Goal: Task Accomplishment & Management: Complete application form

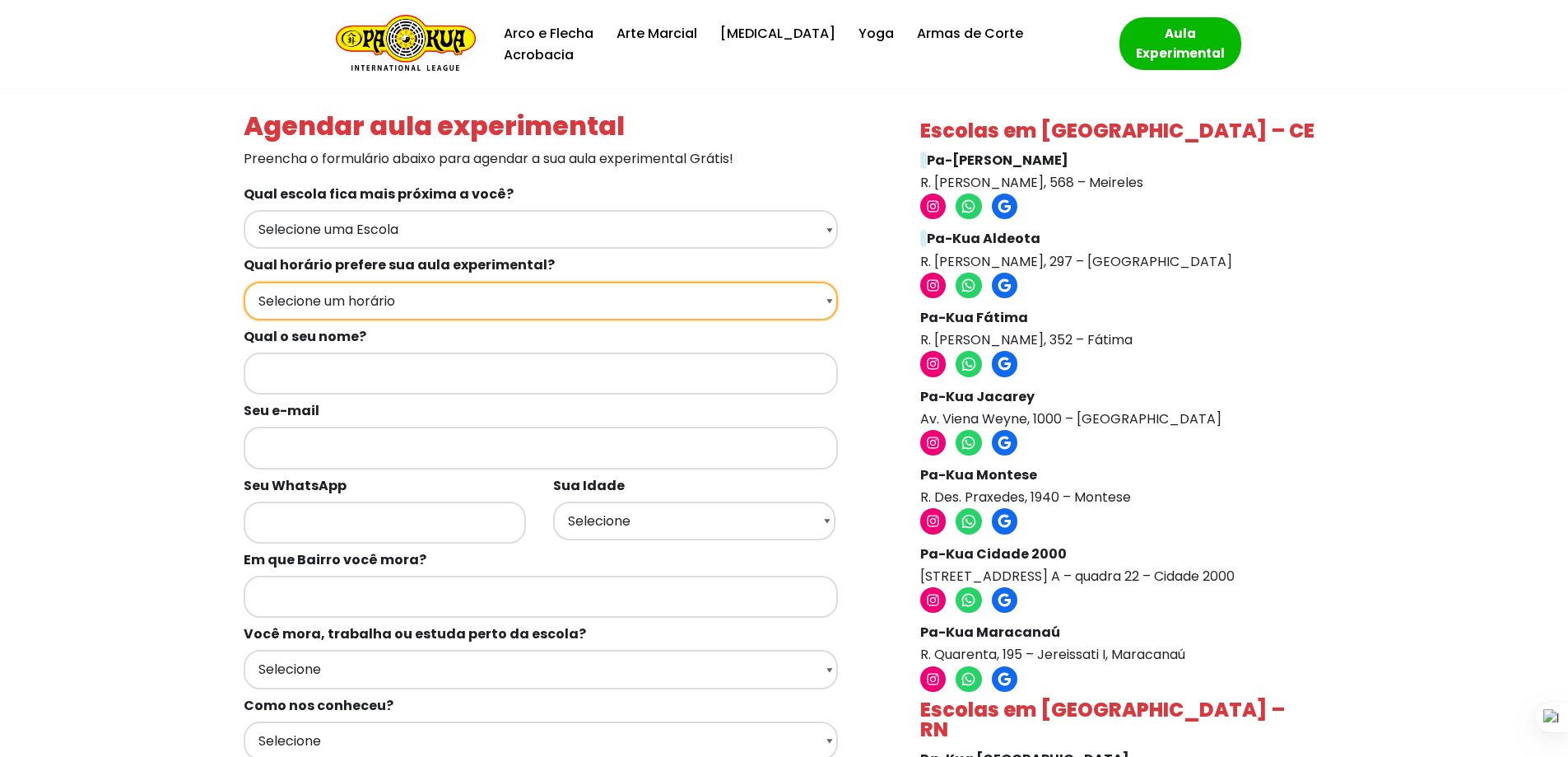
click at [404, 292] on select "Selecione um horário Manhã Tarde Noite" at bounding box center [541, 301] width 594 height 39
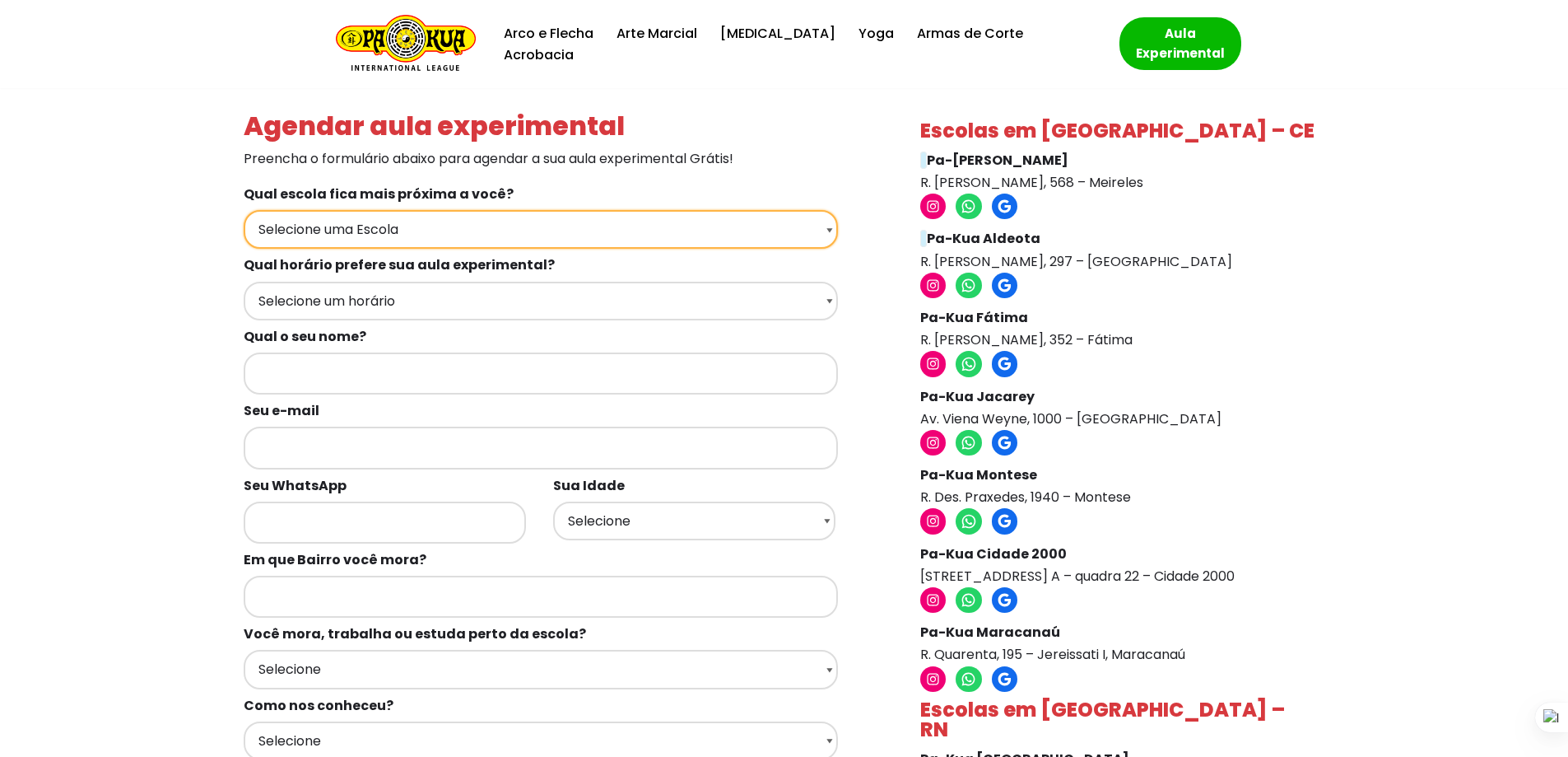
click at [396, 225] on select "Selecione uma Escola Fortaleza - [GEOGRAPHIC_DATA] [GEOGRAPHIC_DATA] - [GEOGRAP…" at bounding box center [541, 230] width 594 height 39
select select "[GEOGRAPHIC_DATA] - Pa-Kua Aldeota"
click at [244, 210] on select "Selecione uma Escola Fortaleza - [GEOGRAPHIC_DATA] [GEOGRAPHIC_DATA] - [GEOGRAP…" at bounding box center [541, 230] width 594 height 39
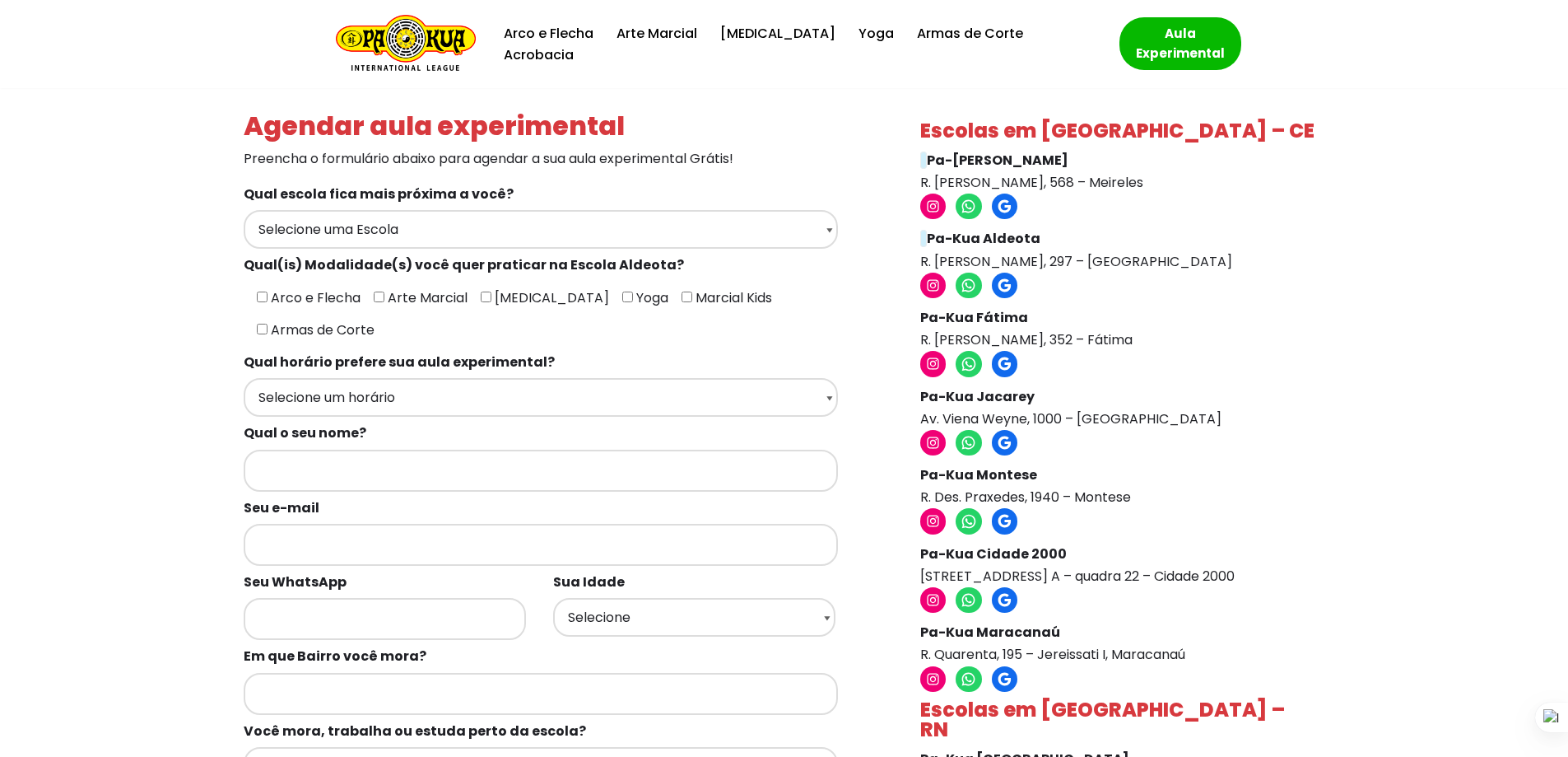
click at [165, 418] on div "Agendar aula experimental Preencha o formulário abaixo para agendar a sua aula …" at bounding box center [784, 637] width 1555 height 1098
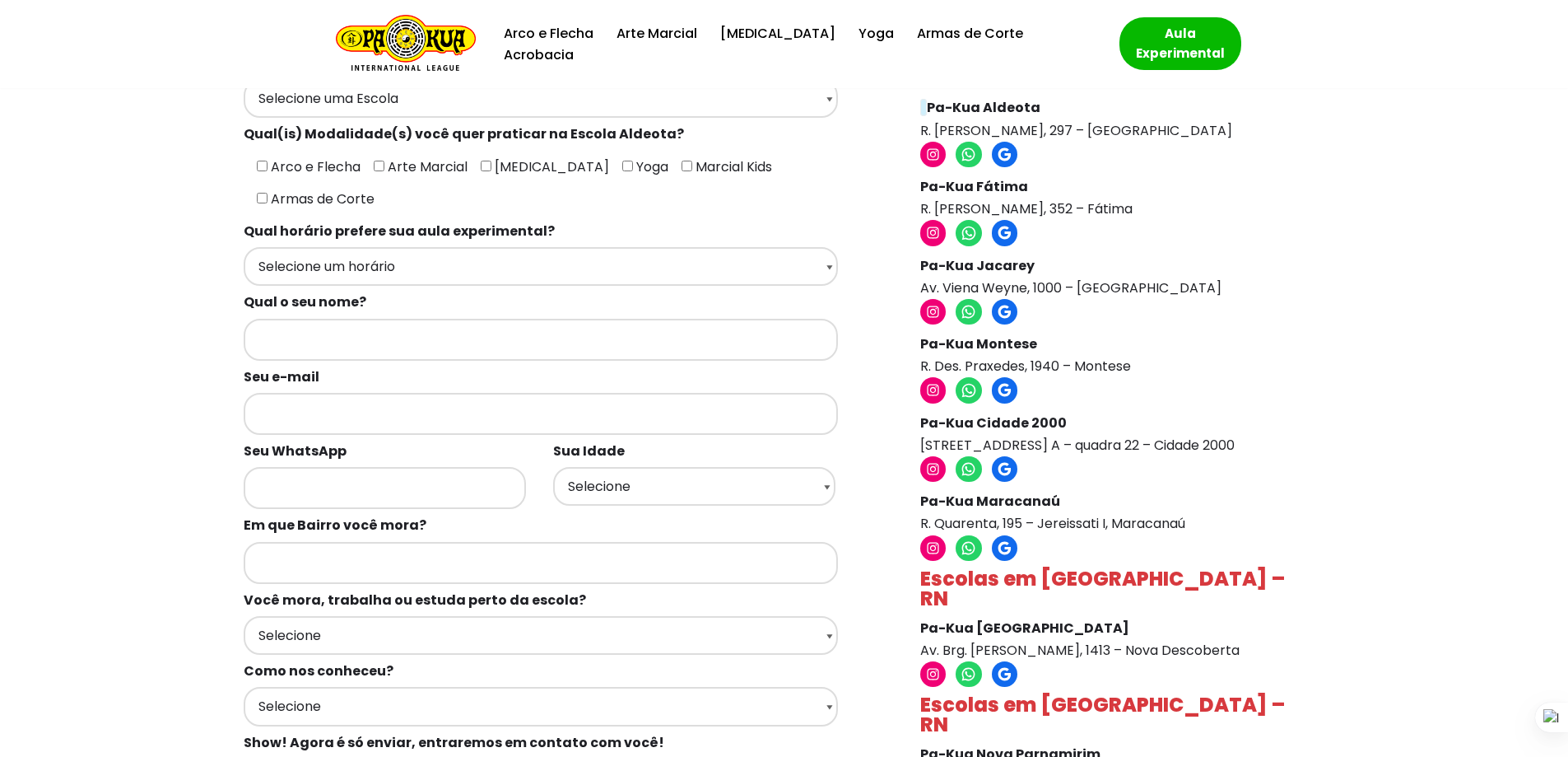
drag, startPoint x: 172, startPoint y: 405, endPoint x: 202, endPoint y: 540, distance: 138.3
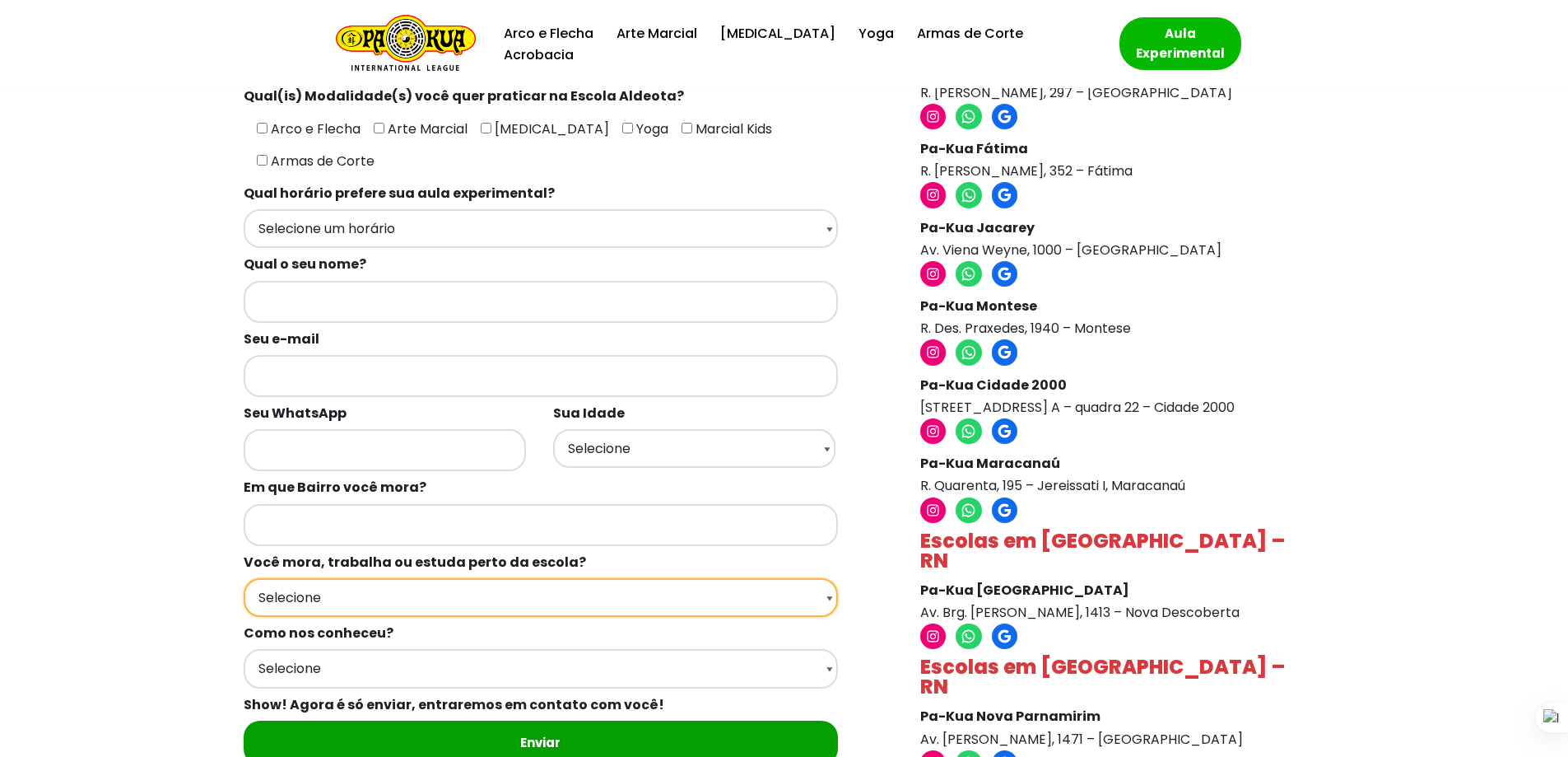
click at [281, 578] on select "Selecione Moro Perto Trabalho Perto Estudo Perto Passo Perto" at bounding box center [541, 597] width 594 height 39
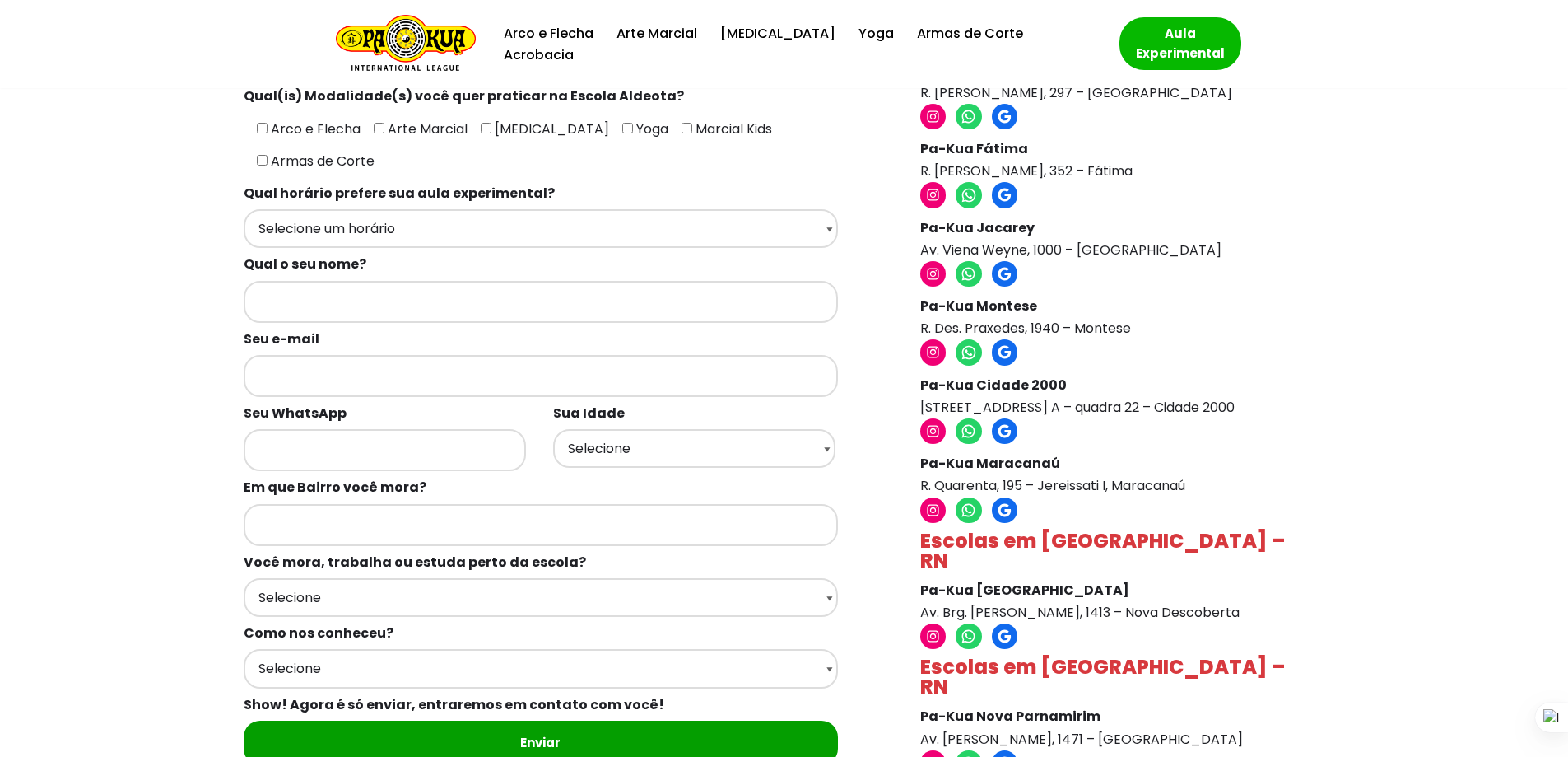
click at [191, 522] on div "Agendar aula experimental Preencha o formulário abaixo para agendar a sua aula …" at bounding box center [784, 468] width 1555 height 1098
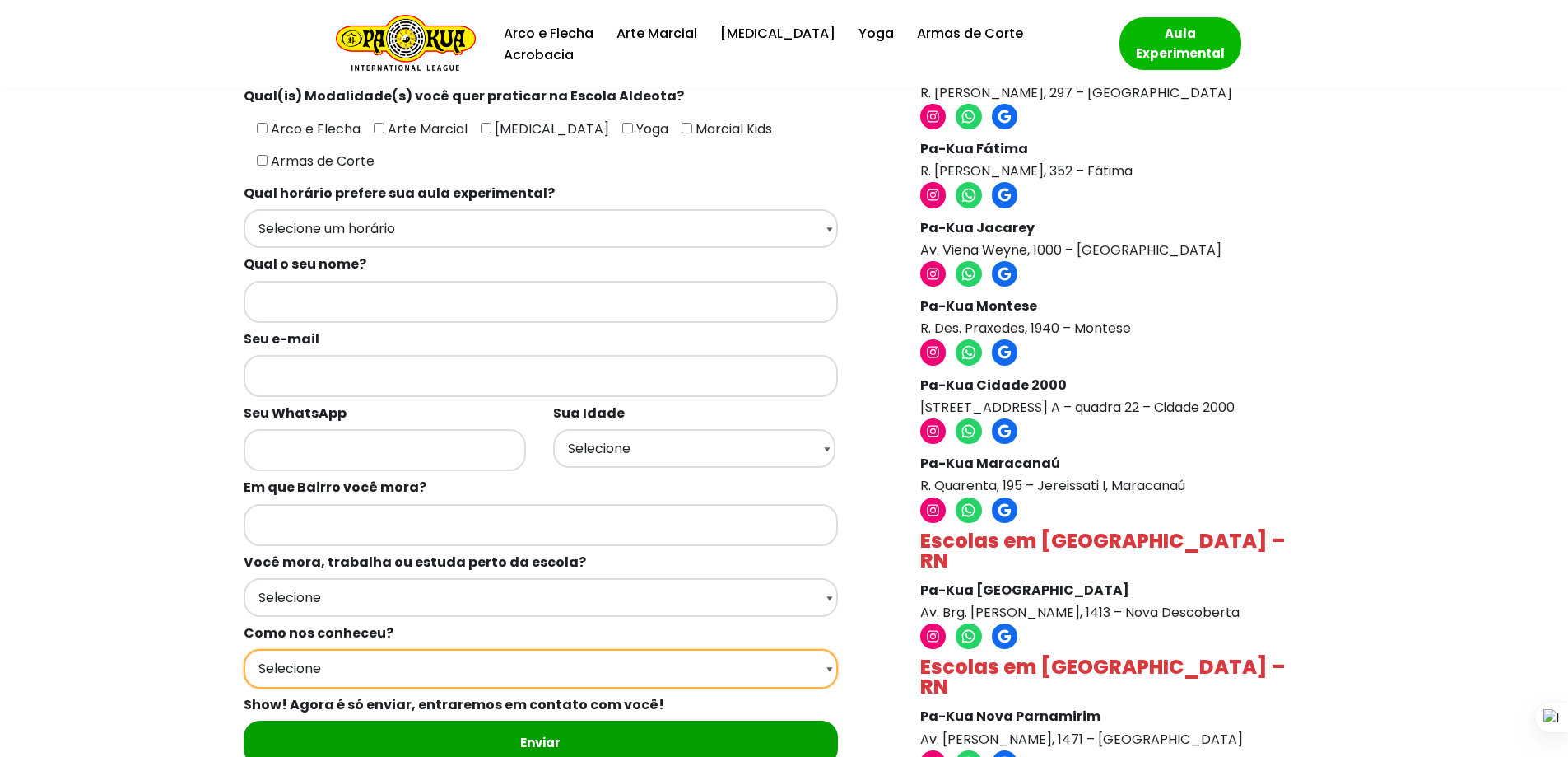
click at [281, 648] on select "Selecione Google Passei em frente Indicação Instagram Facebook" at bounding box center [541, 668] width 594 height 39
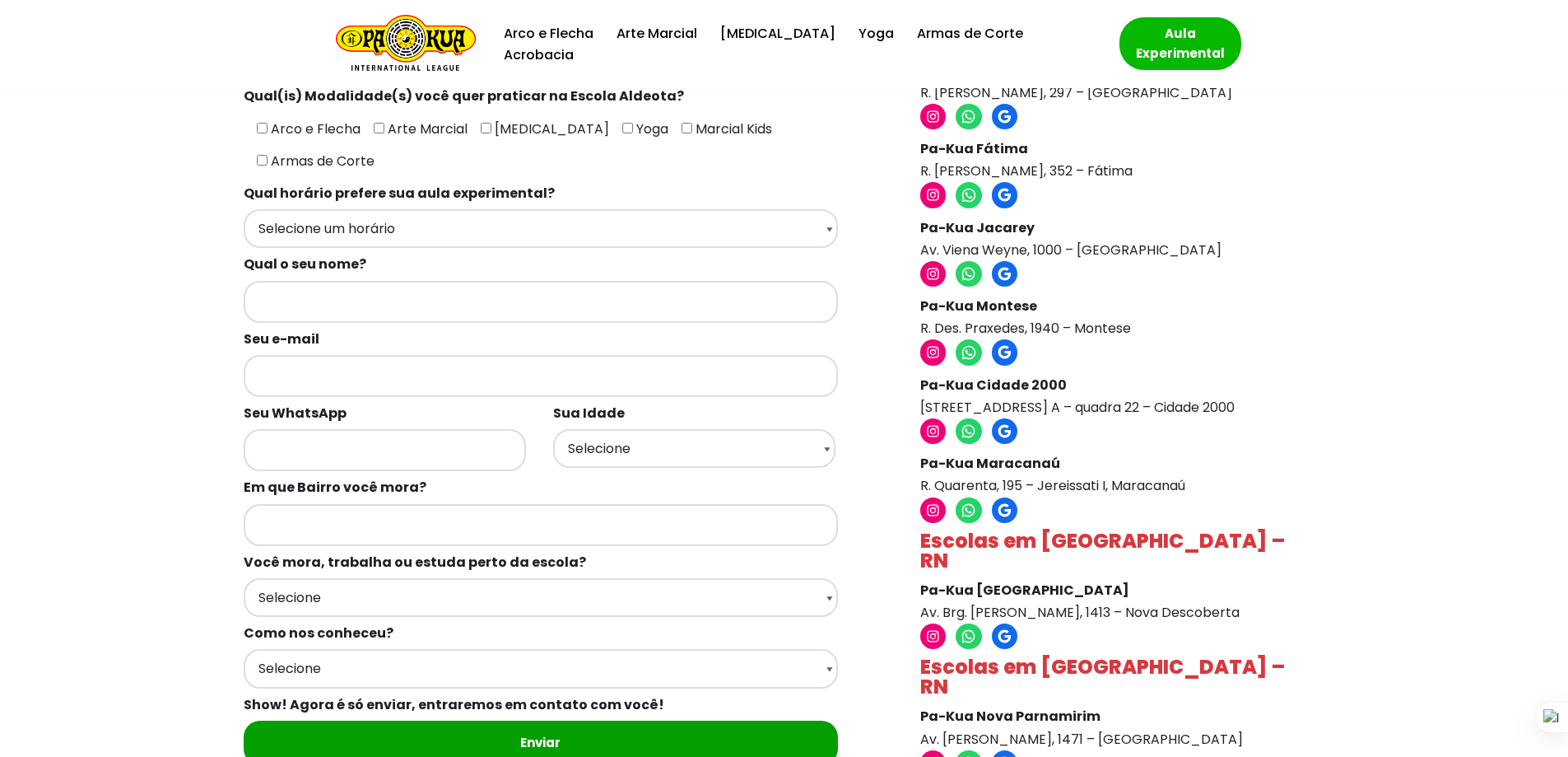
click at [176, 523] on div "Agendar aula experimental Preencha o formulário abaixo para agendar a sua aula …" at bounding box center [784, 468] width 1555 height 1098
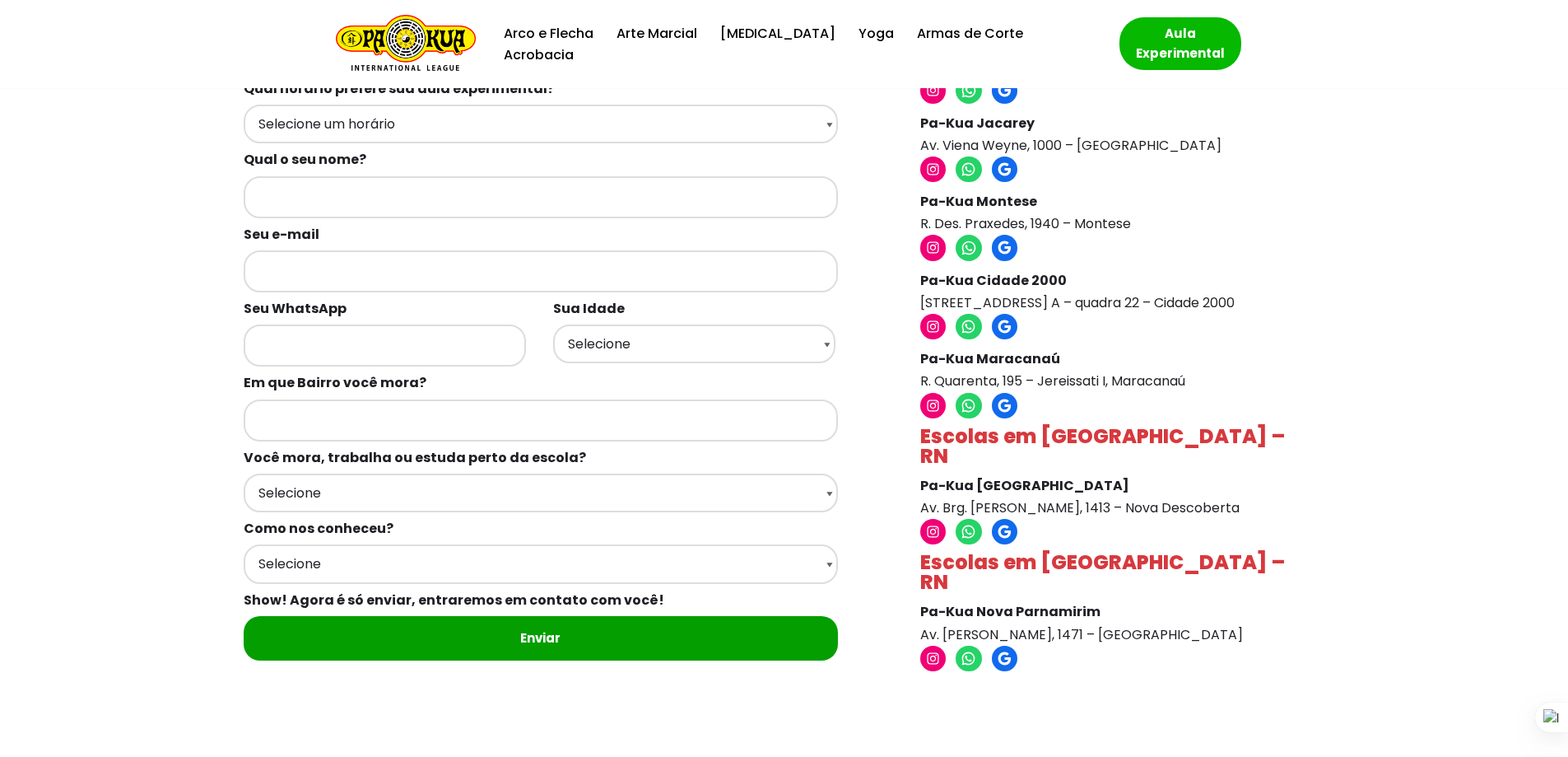
drag, startPoint x: 199, startPoint y: 357, endPoint x: 170, endPoint y: 452, distance: 99.3
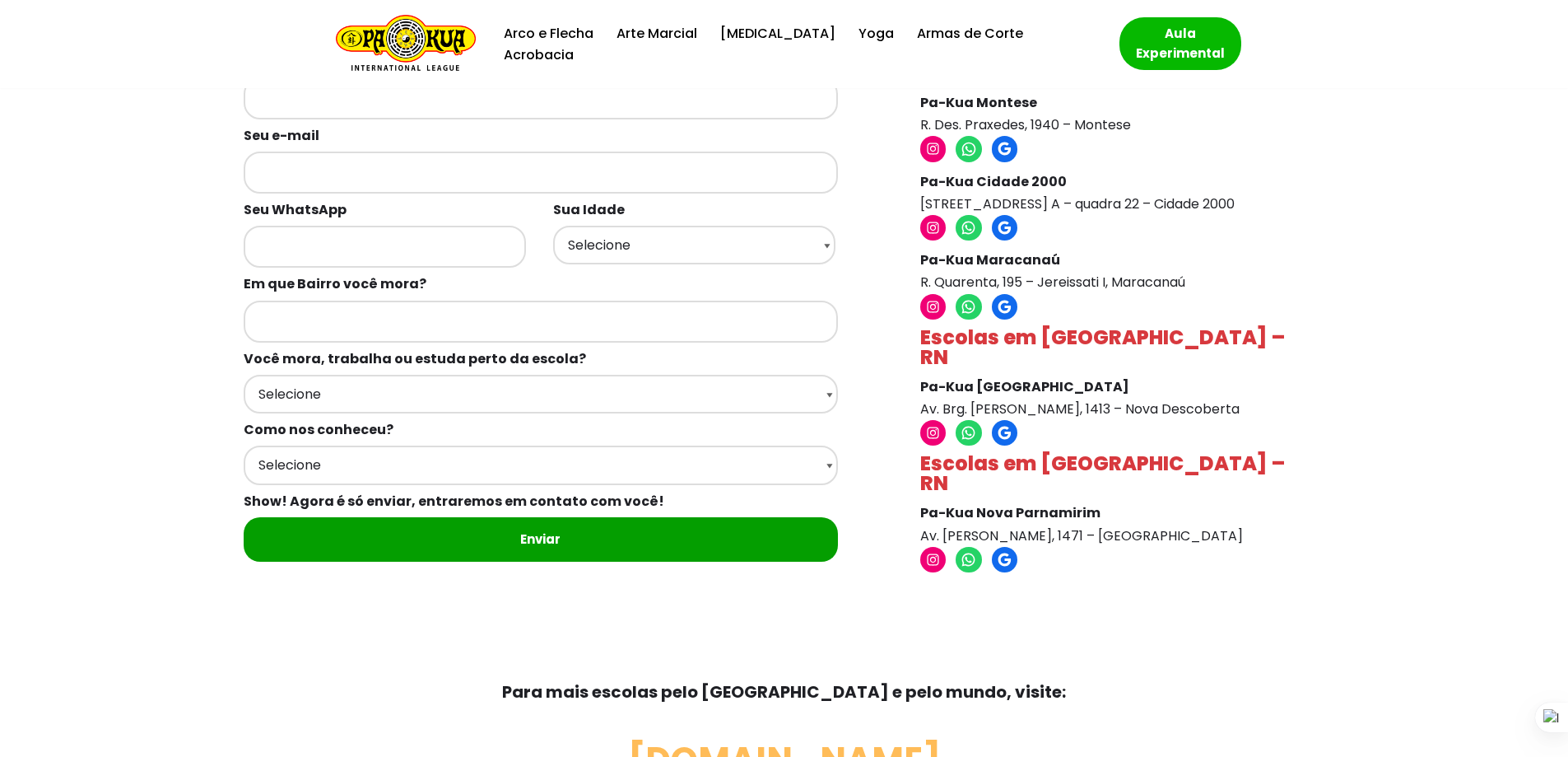
click at [727, 735] on link "[DOMAIN_NAME]" at bounding box center [784, 760] width 313 height 49
